Goal: Browse casually

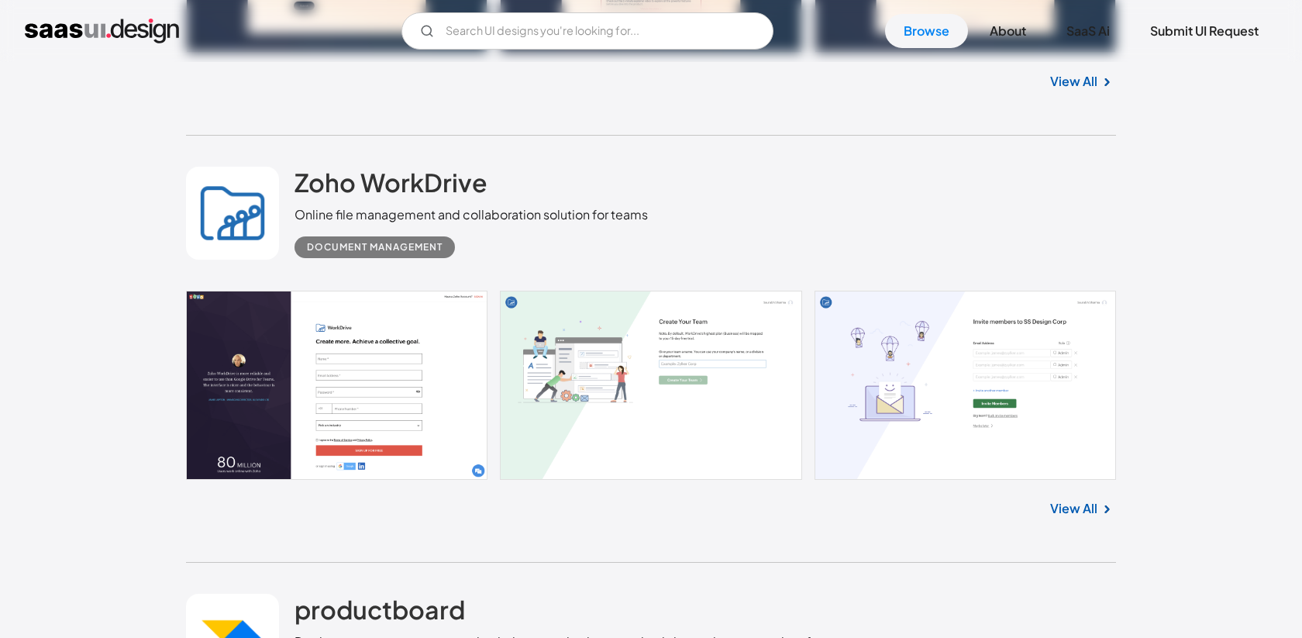
scroll to position [10536, 0]
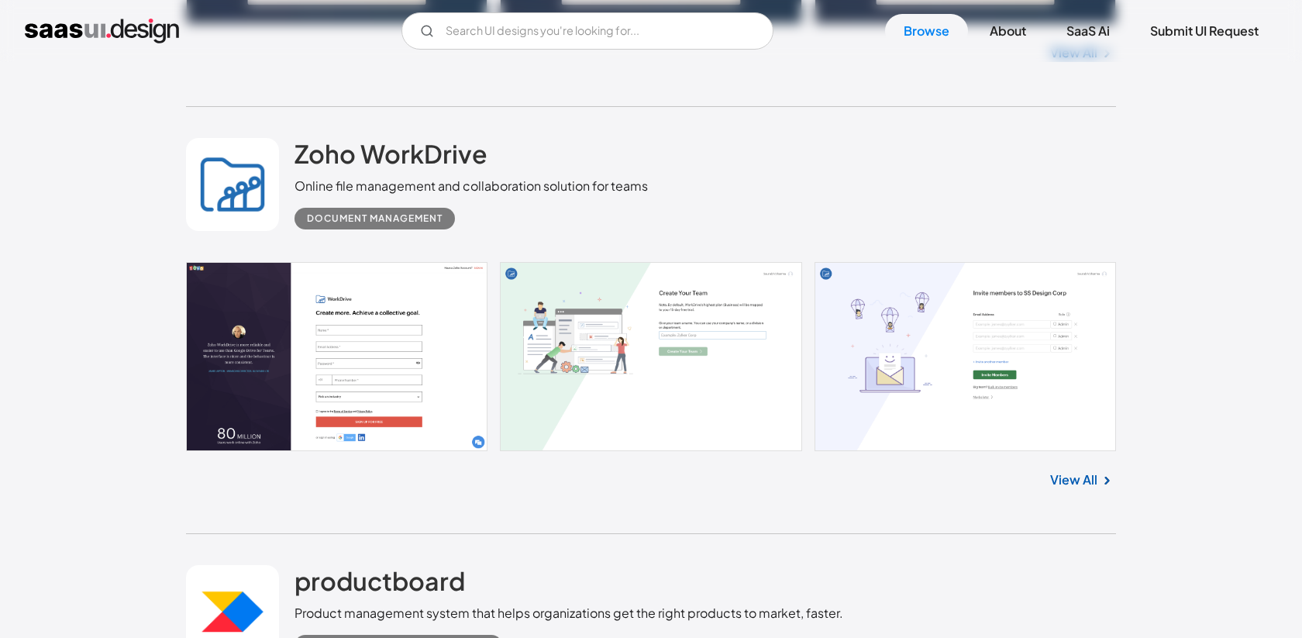
click at [1092, 489] on link "View All" at bounding box center [1073, 479] width 47 height 19
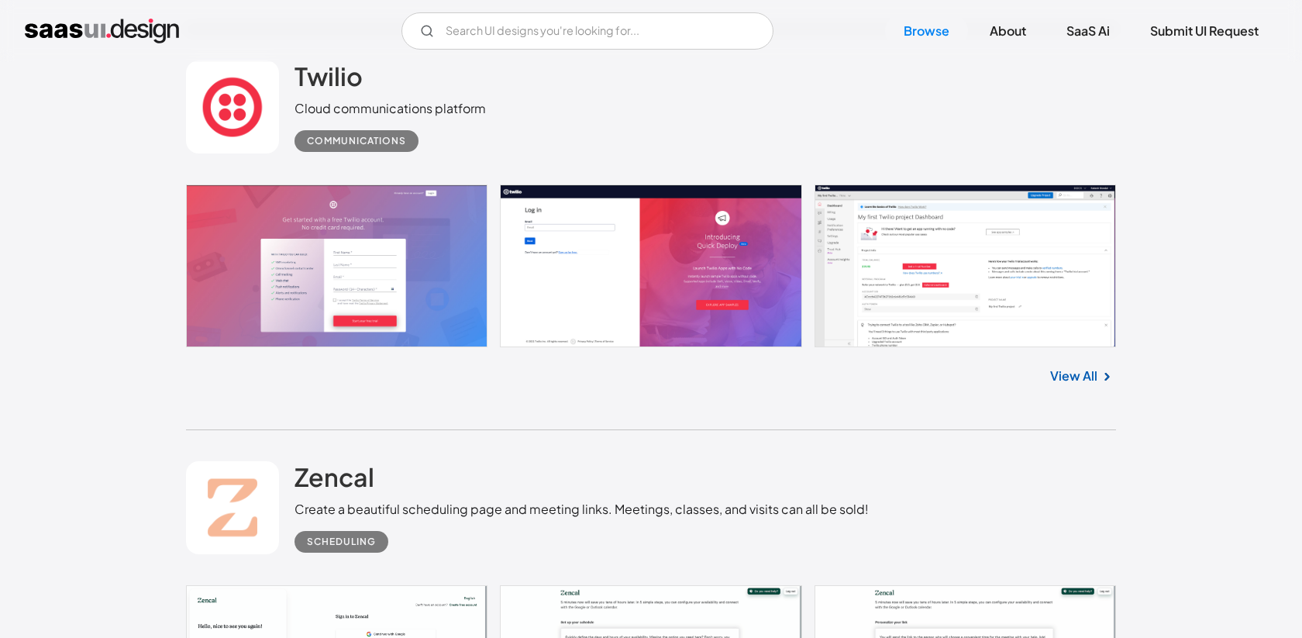
scroll to position [12199, 0]
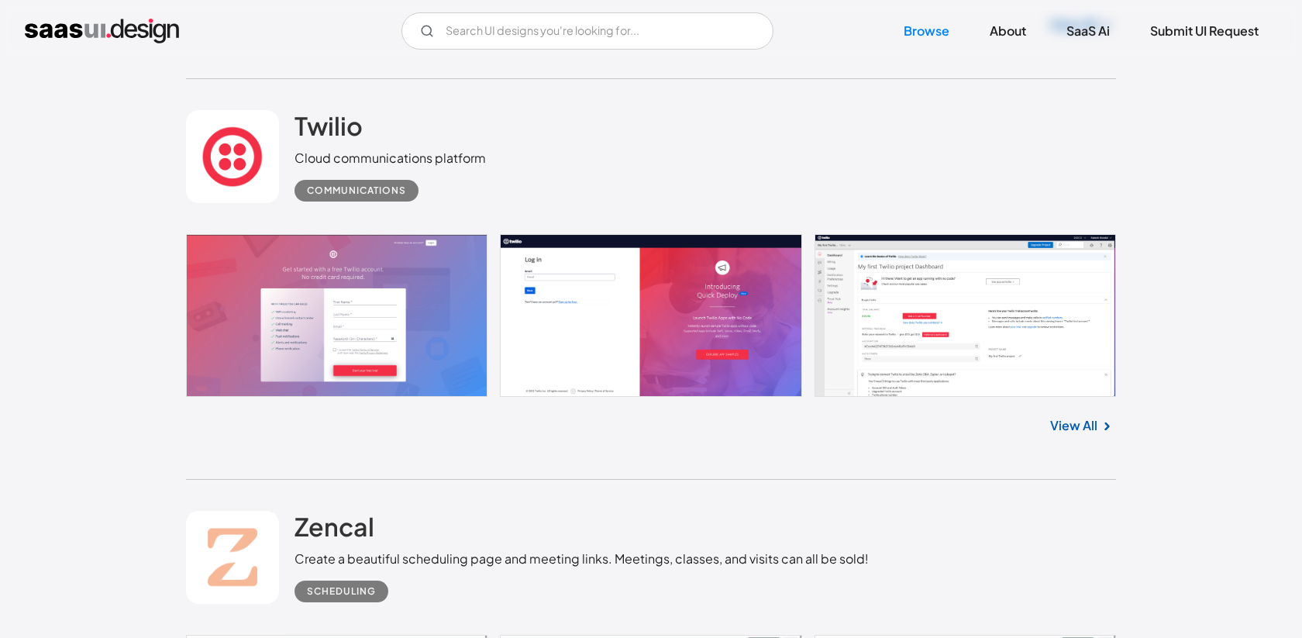
click at [1078, 435] on link "View All" at bounding box center [1073, 425] width 47 height 19
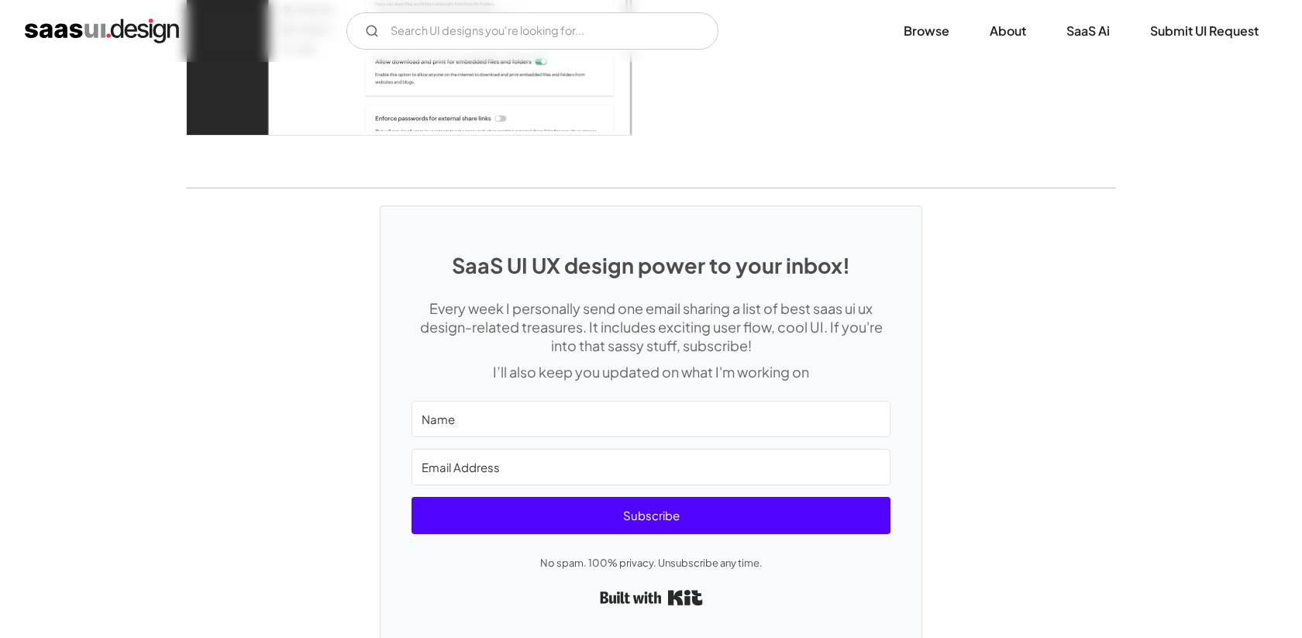
scroll to position [4641, 0]
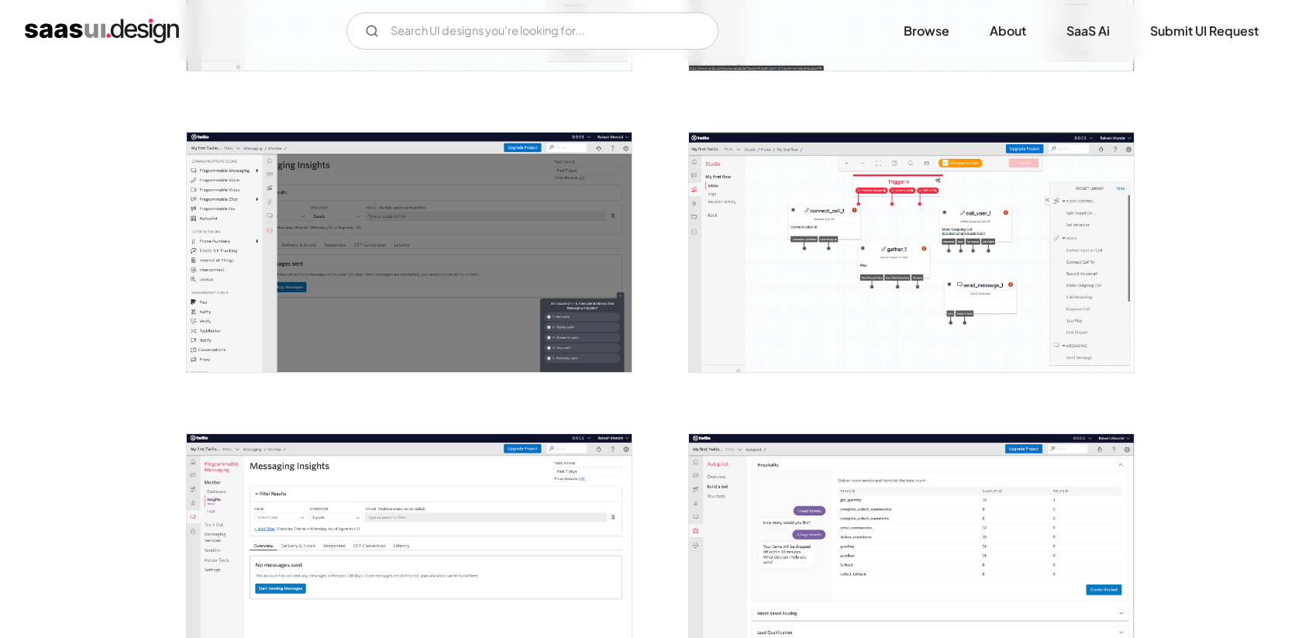
scroll to position [1216, 0]
